Goal: Task Accomplishment & Management: Manage account settings

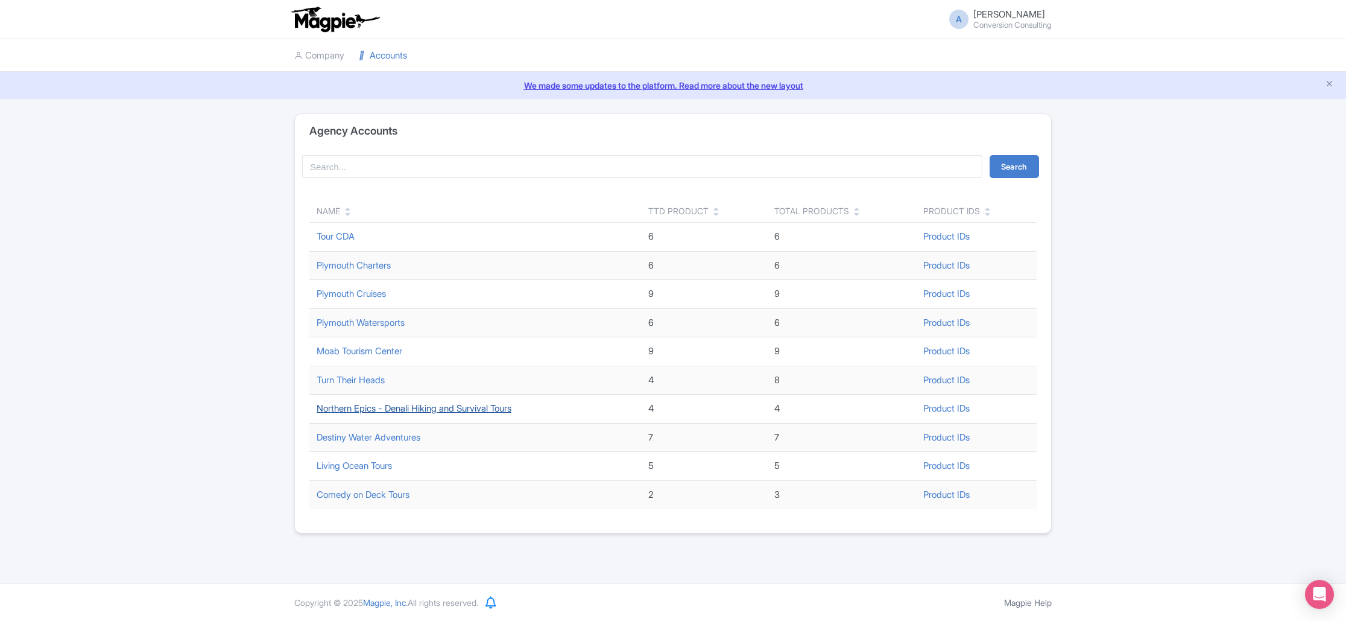
click at [449, 407] on link "Northern Epics - Denali Hiking and Survival Tours" at bounding box center [414, 407] width 195 height 11
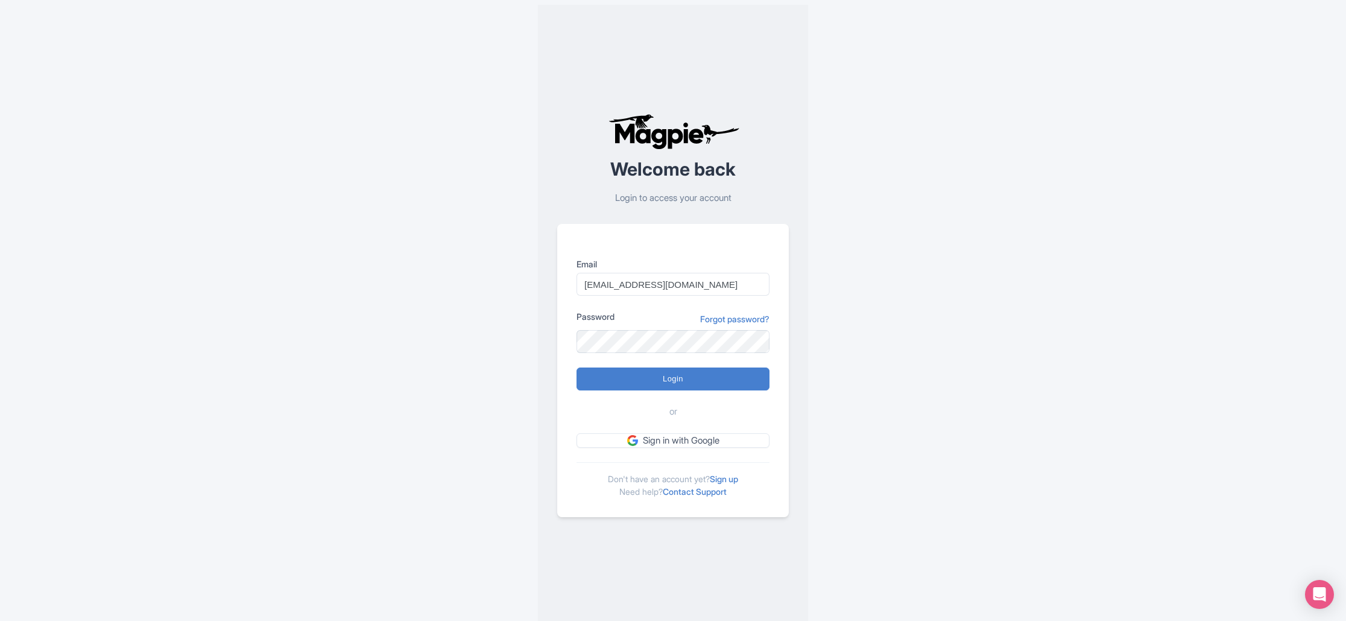
type input "[EMAIL_ADDRESS][DOMAIN_NAME]"
click at [577, 367] on input "Login" at bounding box center [673, 378] width 193 height 23
type input "Logging in..."
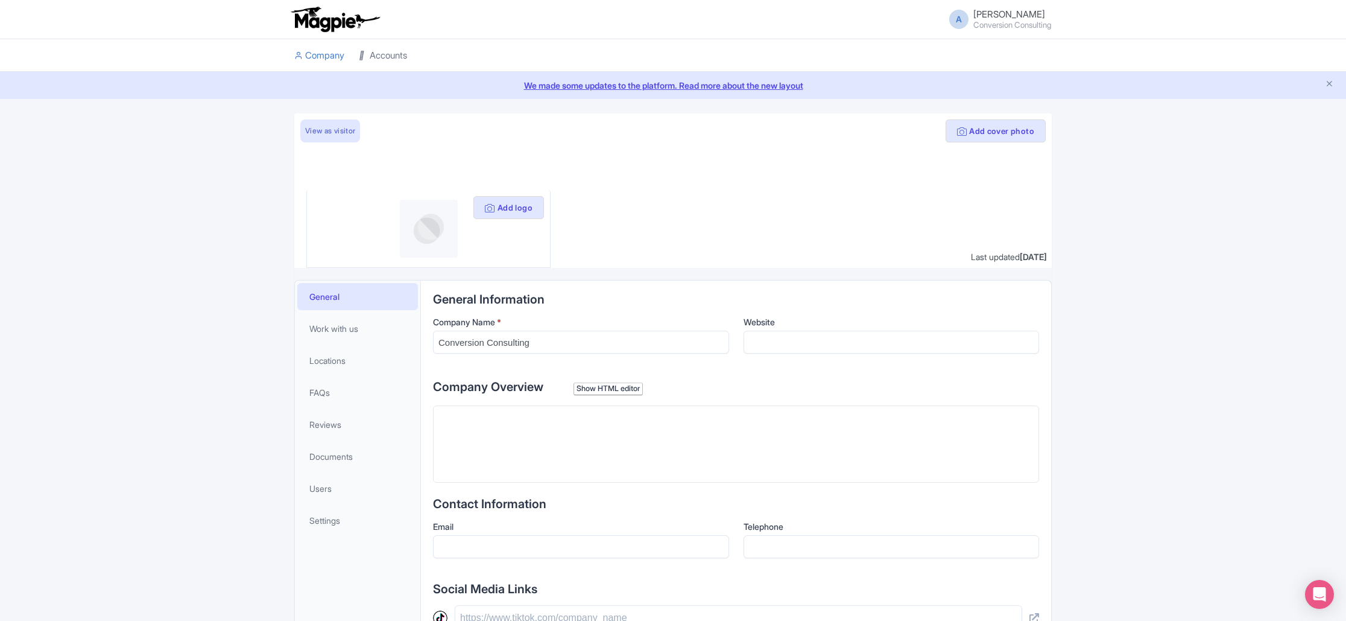
click at [381, 58] on link "Accounts" at bounding box center [383, 55] width 48 height 33
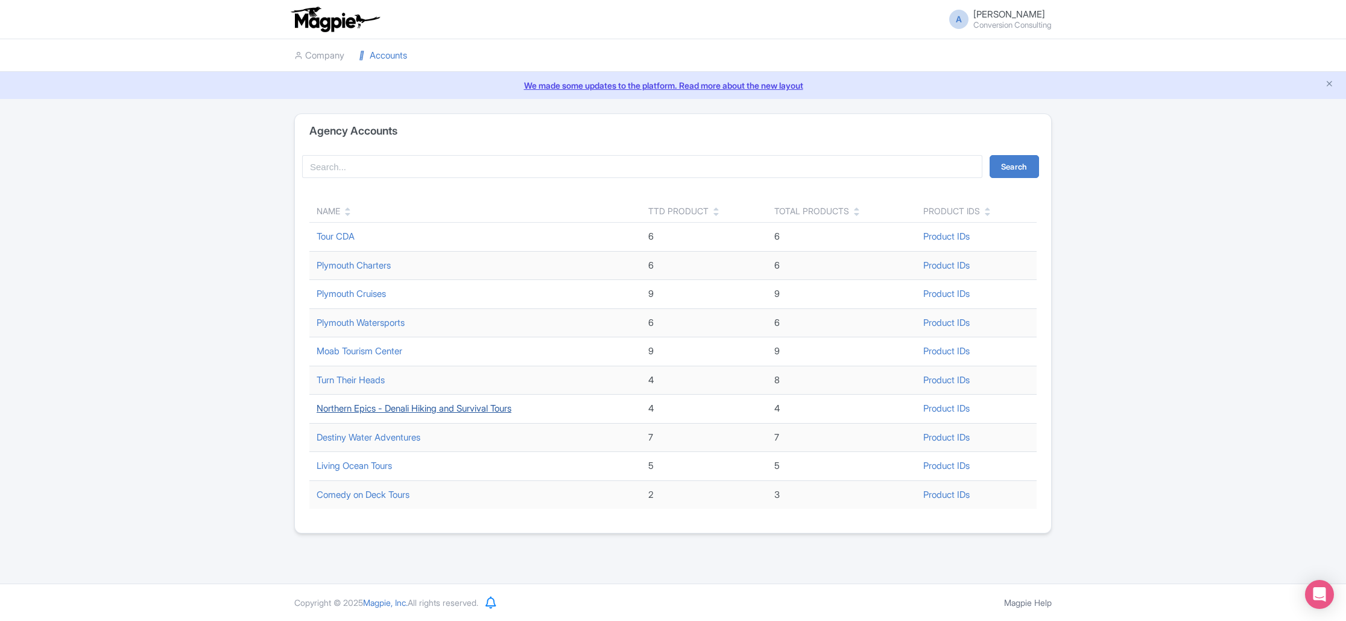
click at [461, 408] on link "Northern Epics - Denali Hiking and Survival Tours" at bounding box center [414, 407] width 195 height 11
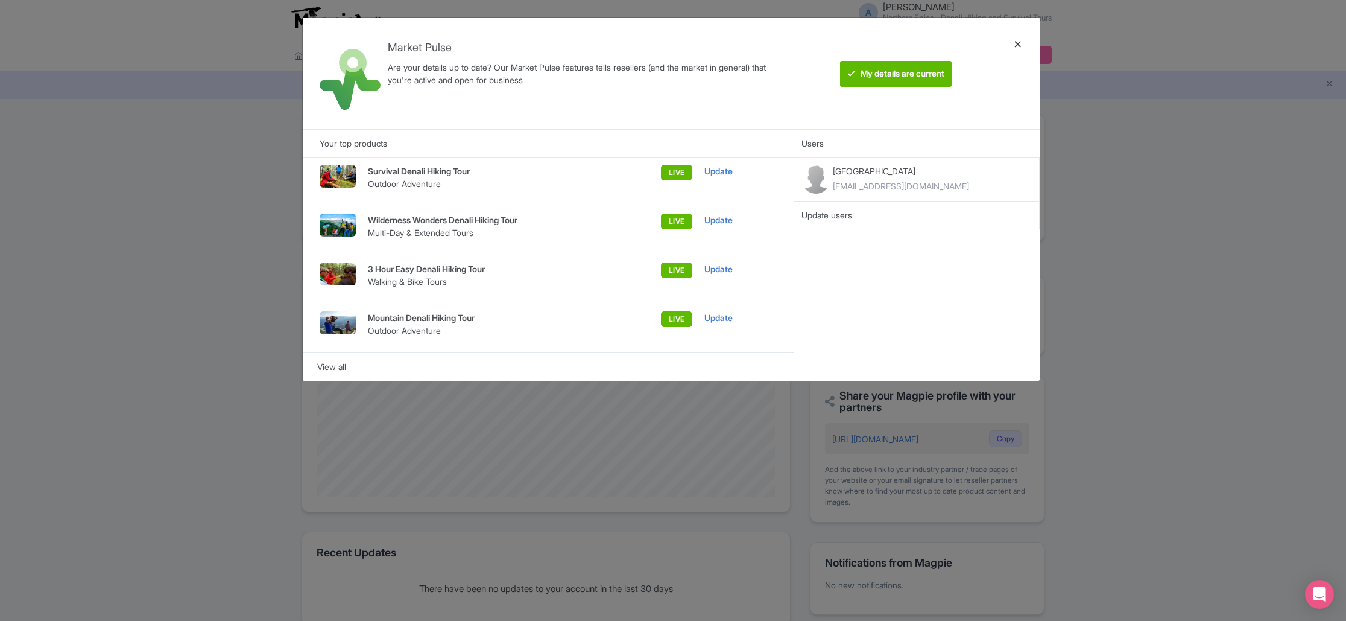
click at [1019, 43] on div at bounding box center [1018, 73] width 29 height 92
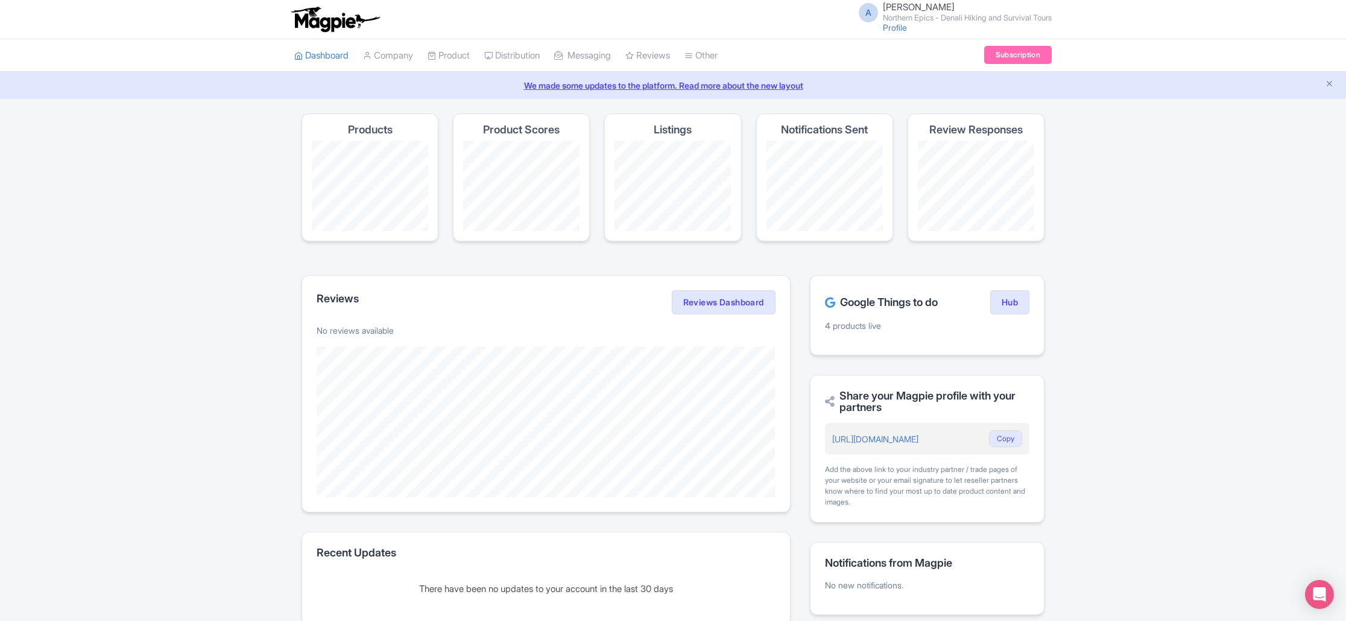
scroll to position [1, 0]
click at [1004, 53] on link "Subscription" at bounding box center [1018, 54] width 68 height 18
